Goal: Download file/media

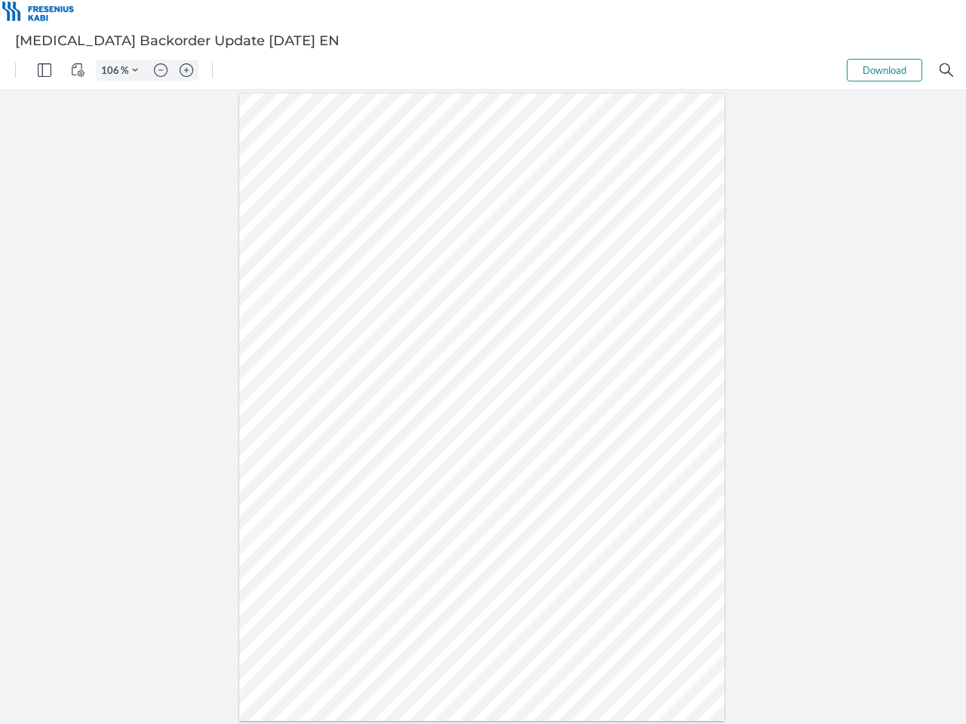
click at [45, 70] on img "Panel" at bounding box center [45, 70] width 14 height 14
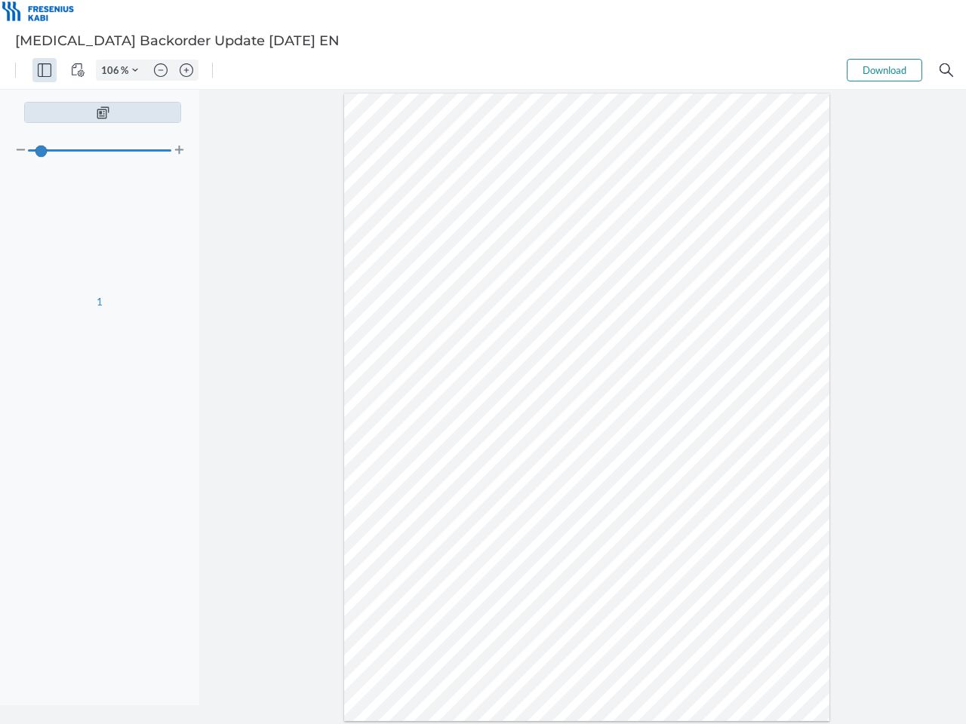
click at [78, 70] on img "View Controls" at bounding box center [78, 70] width 14 height 14
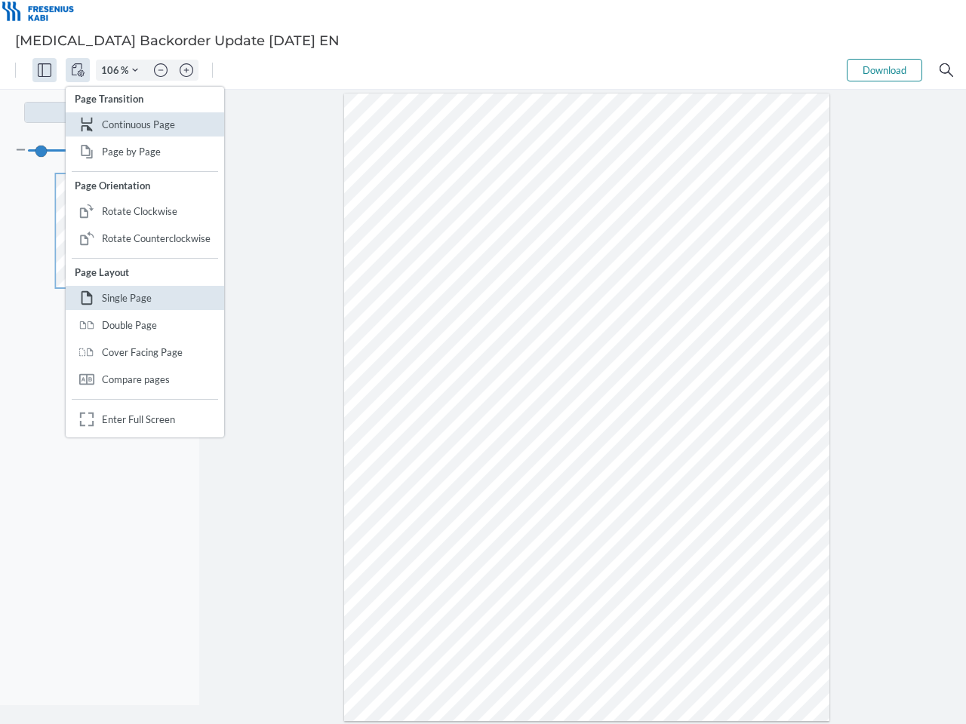
click at [112, 70] on input "106" at bounding box center [109, 70] width 24 height 14
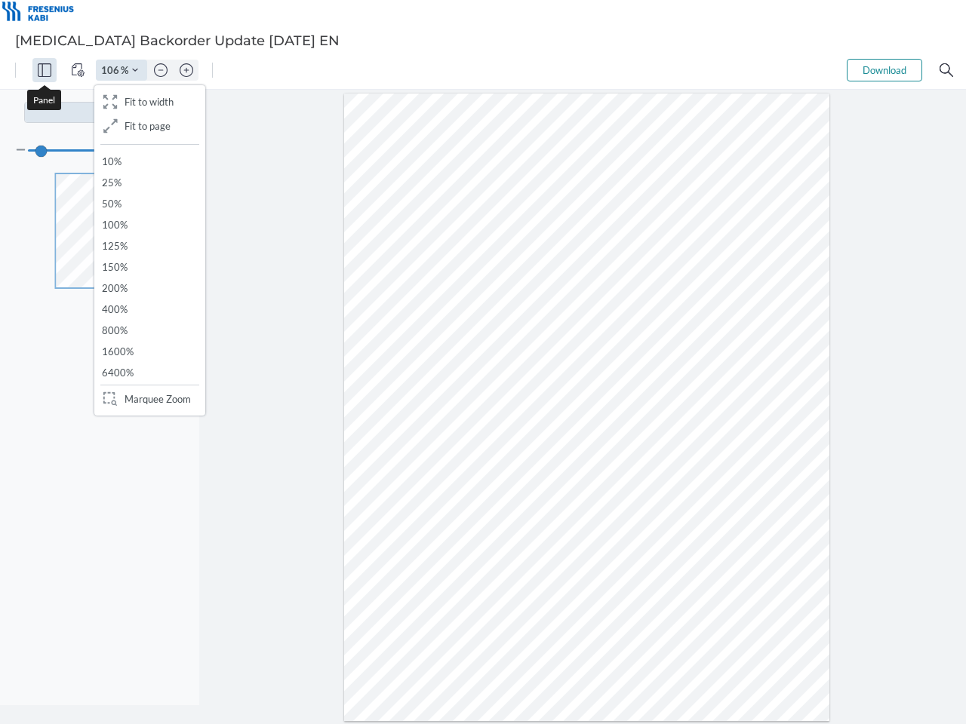
click at [135, 70] on img "Zoom Controls" at bounding box center [135, 70] width 6 height 6
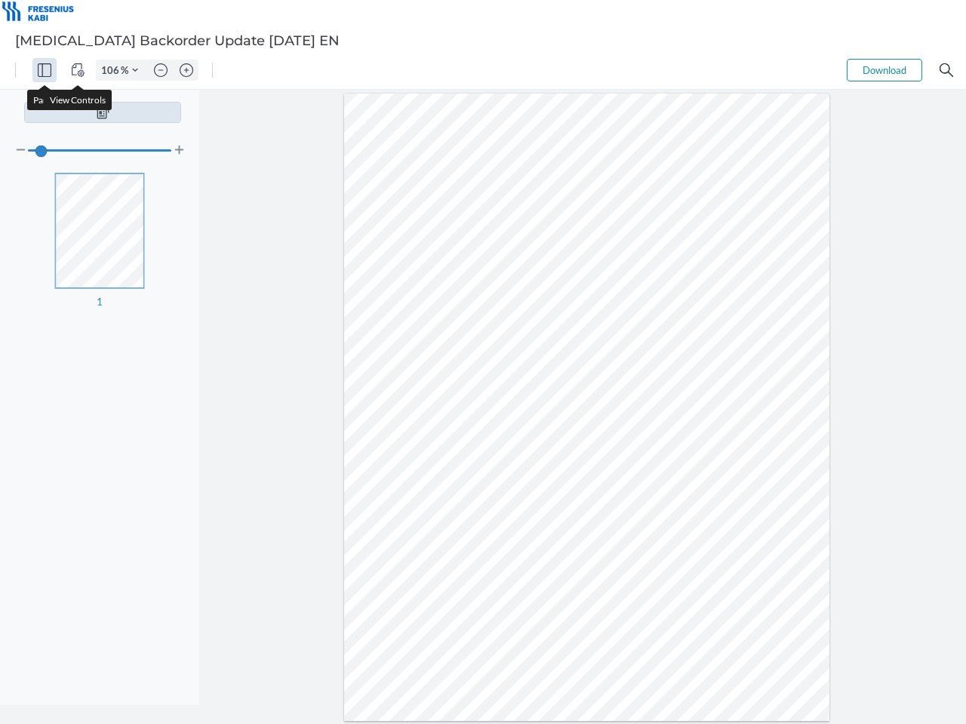
click at [161, 70] on img "Zoom out" at bounding box center [161, 70] width 14 height 14
click at [186, 70] on img "Zoom in" at bounding box center [187, 70] width 14 height 14
type input "106"
click at [884, 70] on button "Download" at bounding box center [884, 70] width 75 height 23
click at [946, 70] on img "Search" at bounding box center [946, 70] width 14 height 14
